Goal: Navigation & Orientation: Go to known website

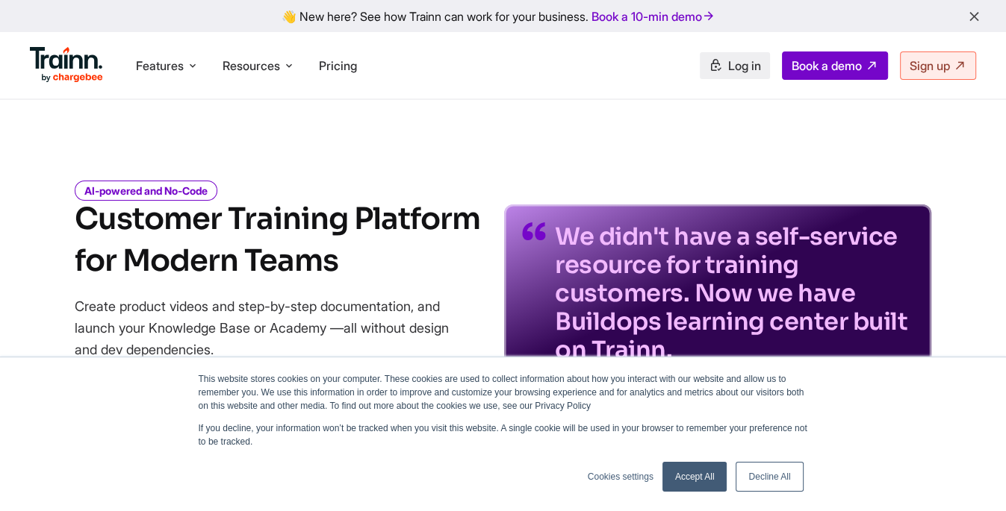
click at [700, 66] on link "Log in" at bounding box center [734, 65] width 70 height 27
click at [743, 67] on span "Log in" at bounding box center [744, 65] width 33 height 15
